Goal: Task Accomplishment & Management: Manage account settings

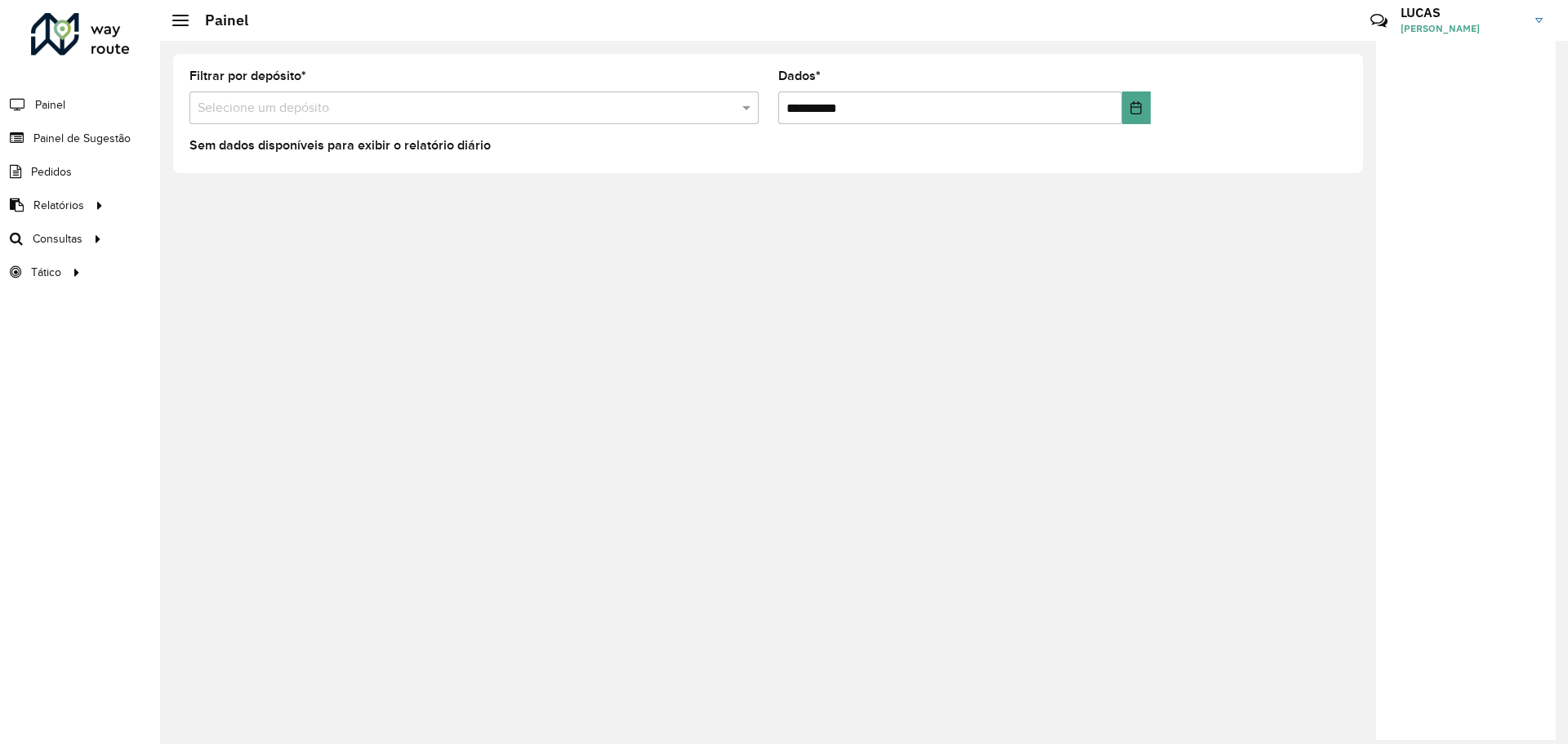
click at [266, 103] on input "text" at bounding box center [458, 108] width 520 height 20
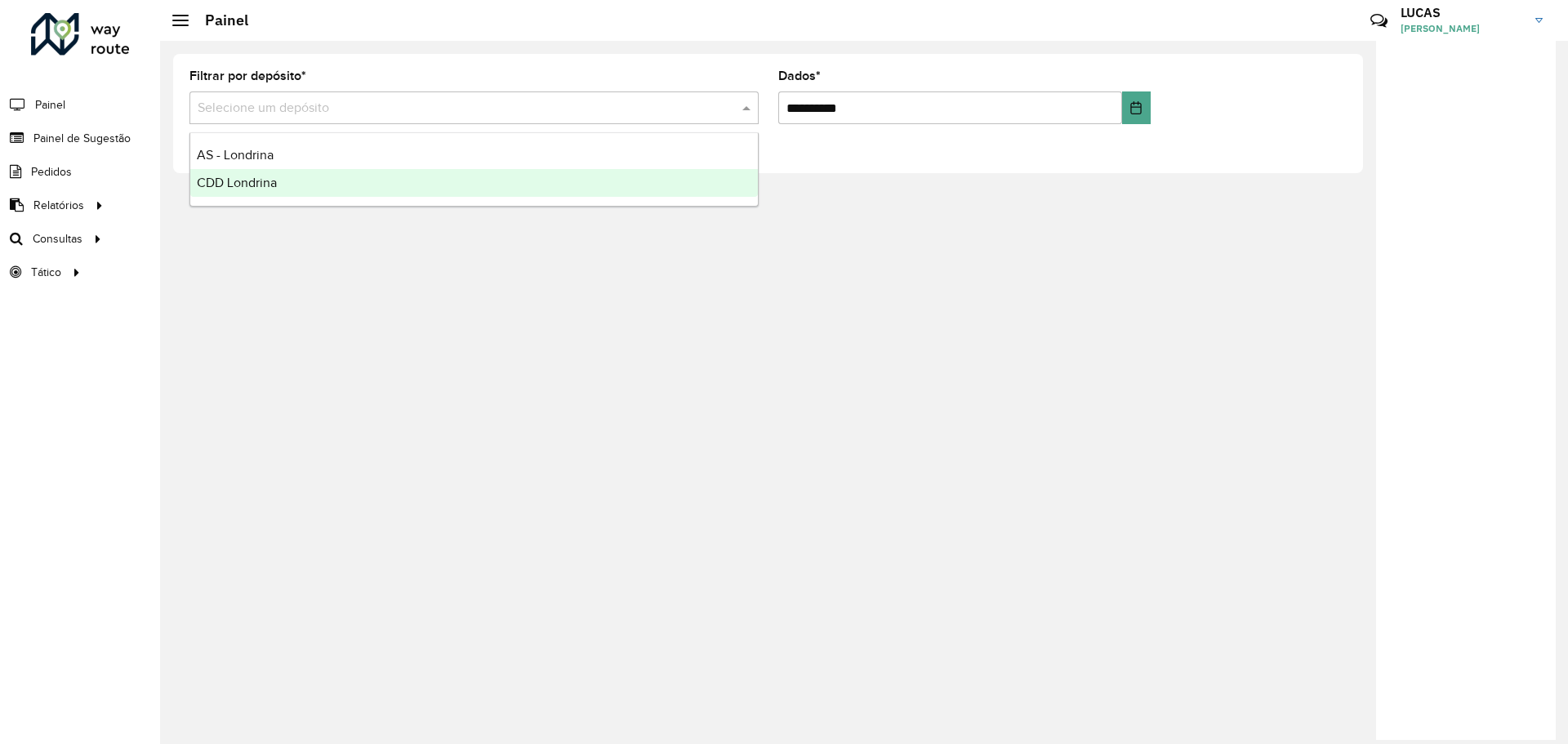
click at [318, 330] on div "**********" at bounding box center [863, 392] width 1407 height 703
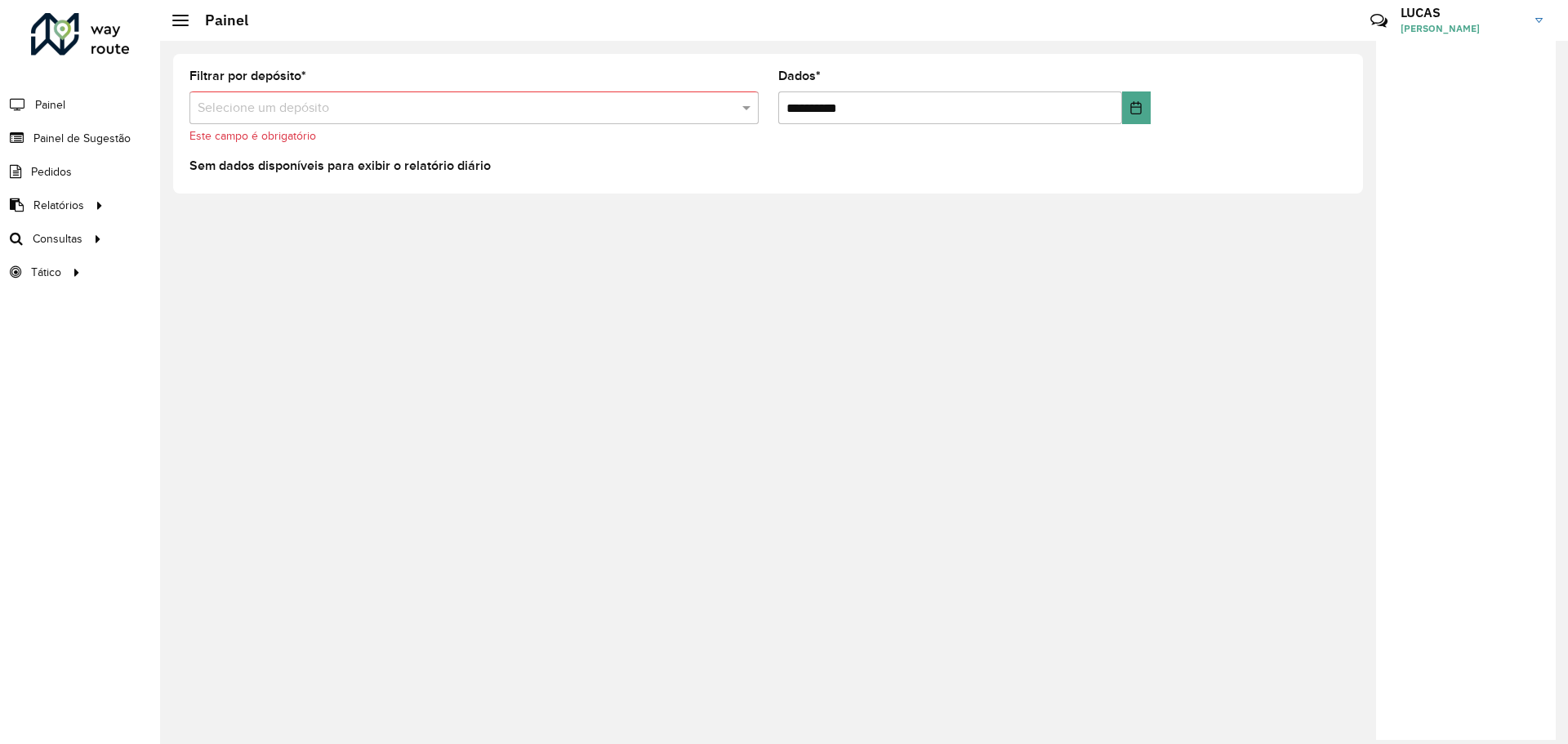
click at [1418, 20] on font "LUCAS" at bounding box center [1420, 12] width 40 height 17
click at [1473, 124] on font "Encerrar sessão" at bounding box center [1460, 131] width 82 height 15
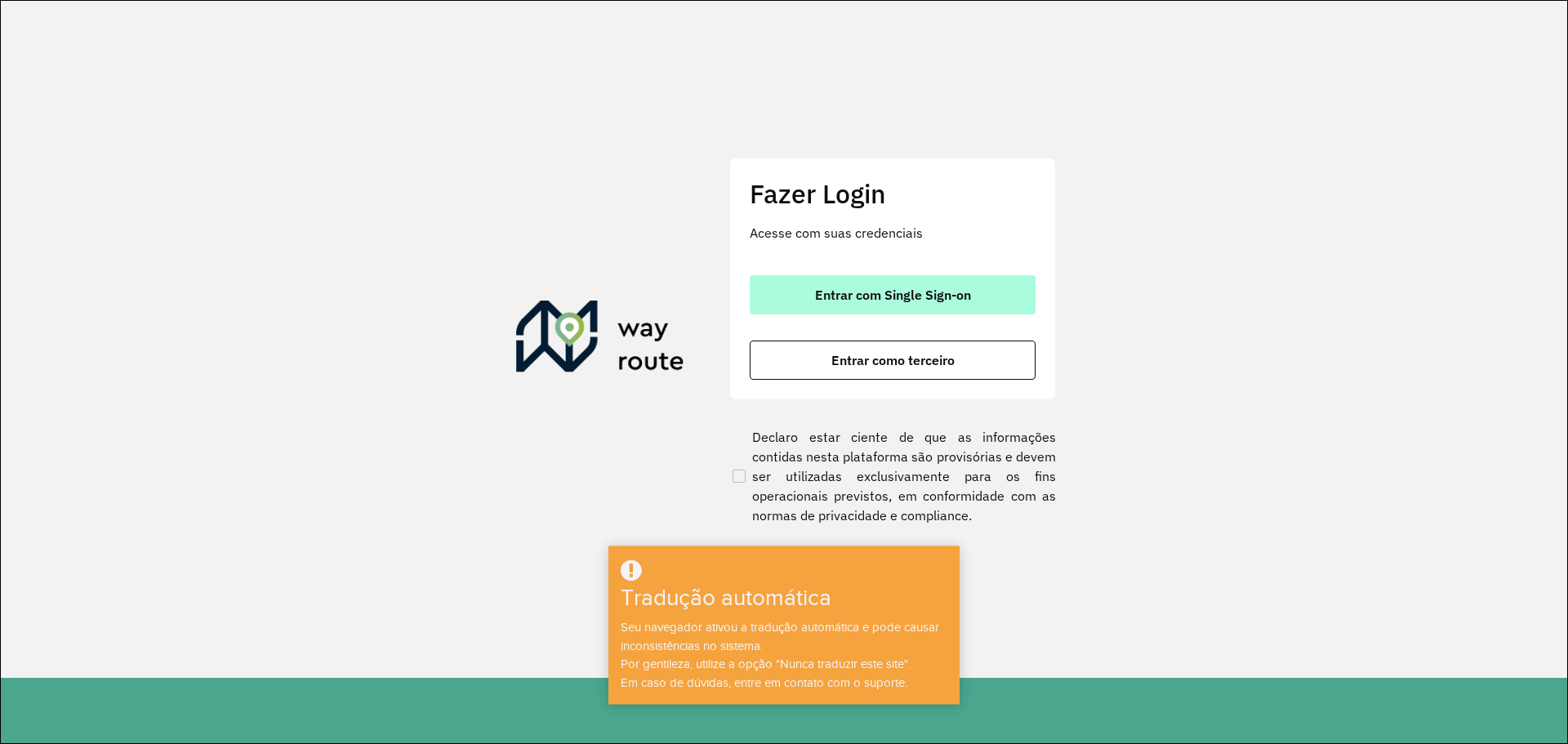
drag, startPoint x: 838, startPoint y: 296, endPoint x: 895, endPoint y: 305, distance: 57.7
click at [838, 296] on font "Entrar com Single Sign-on" at bounding box center [893, 294] width 156 height 17
